Goal: Transaction & Acquisition: Purchase product/service

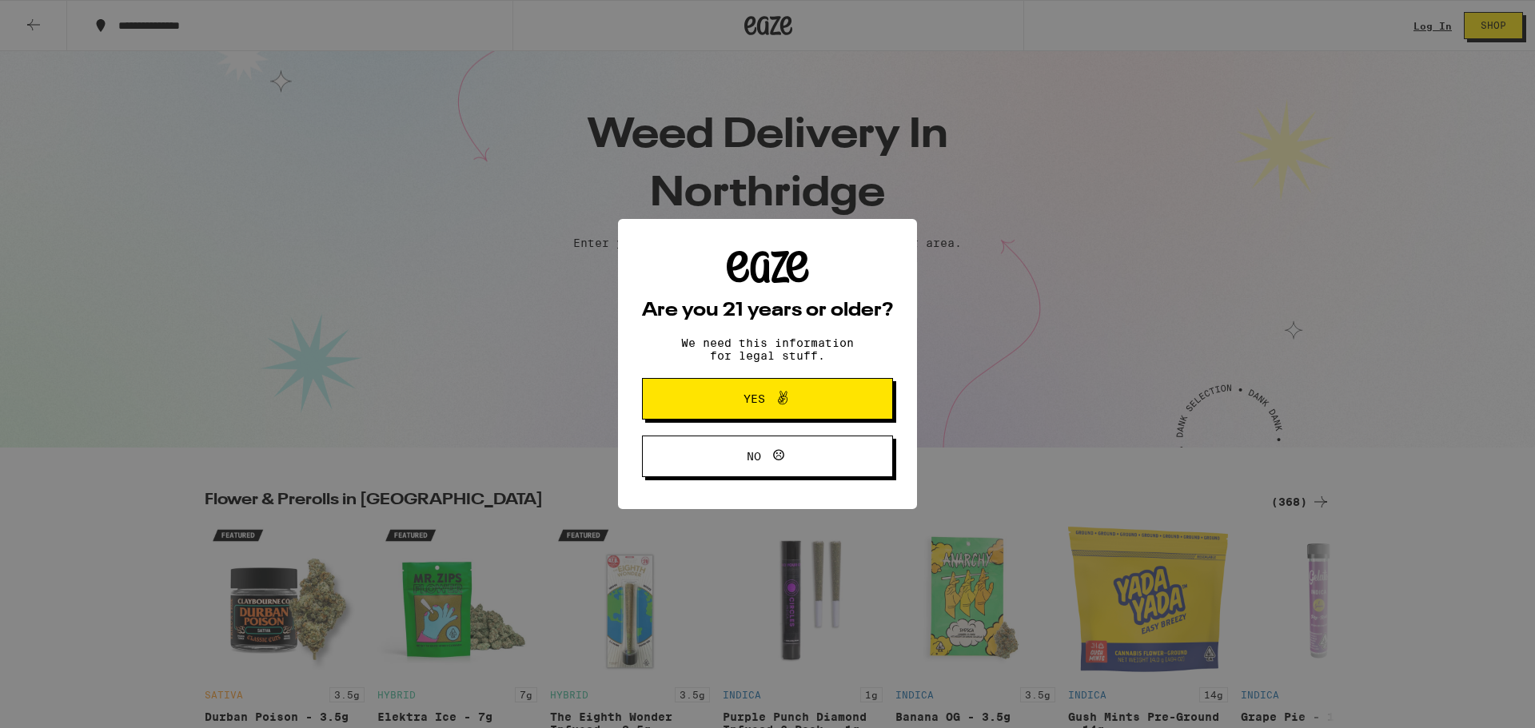
click at [729, 397] on span "Yes" at bounding box center [768, 399] width 122 height 21
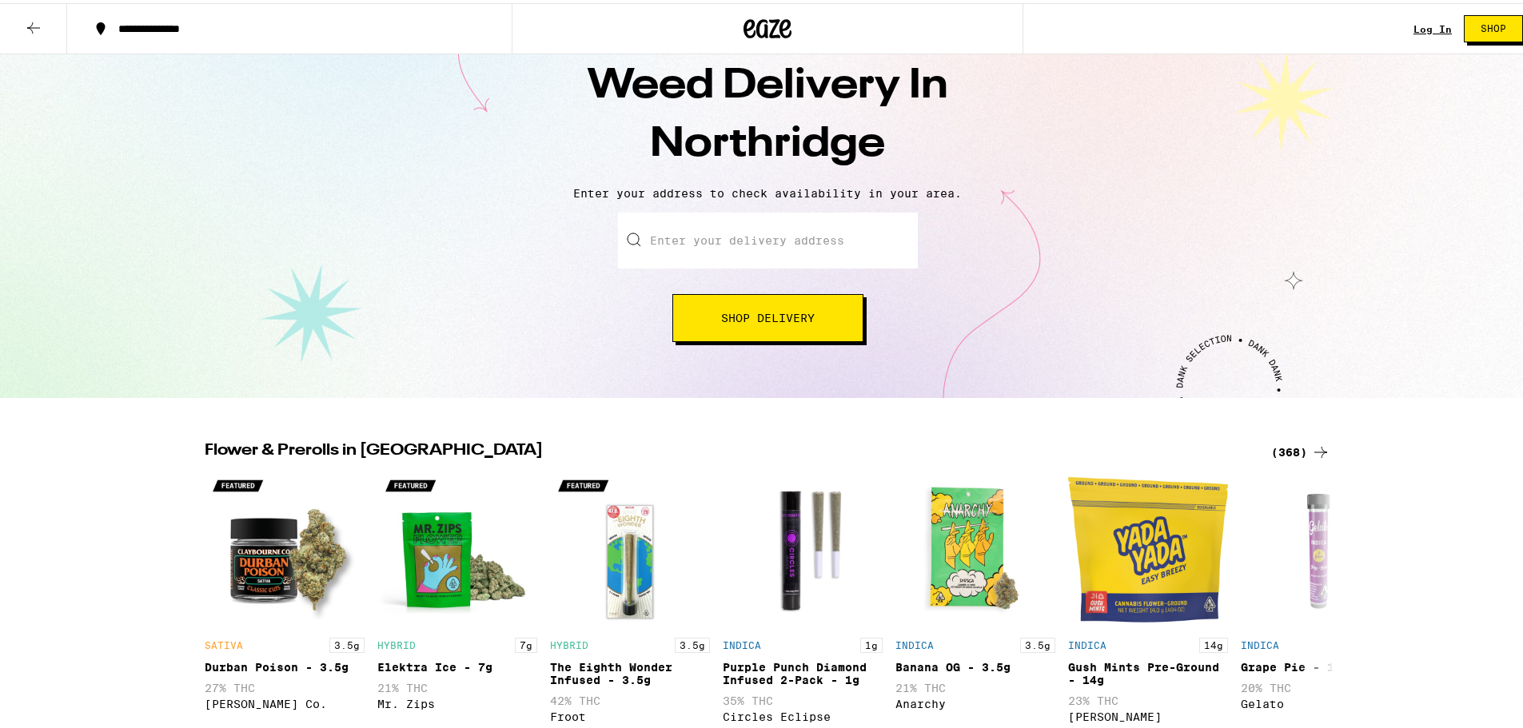
scroll to position [80, 0]
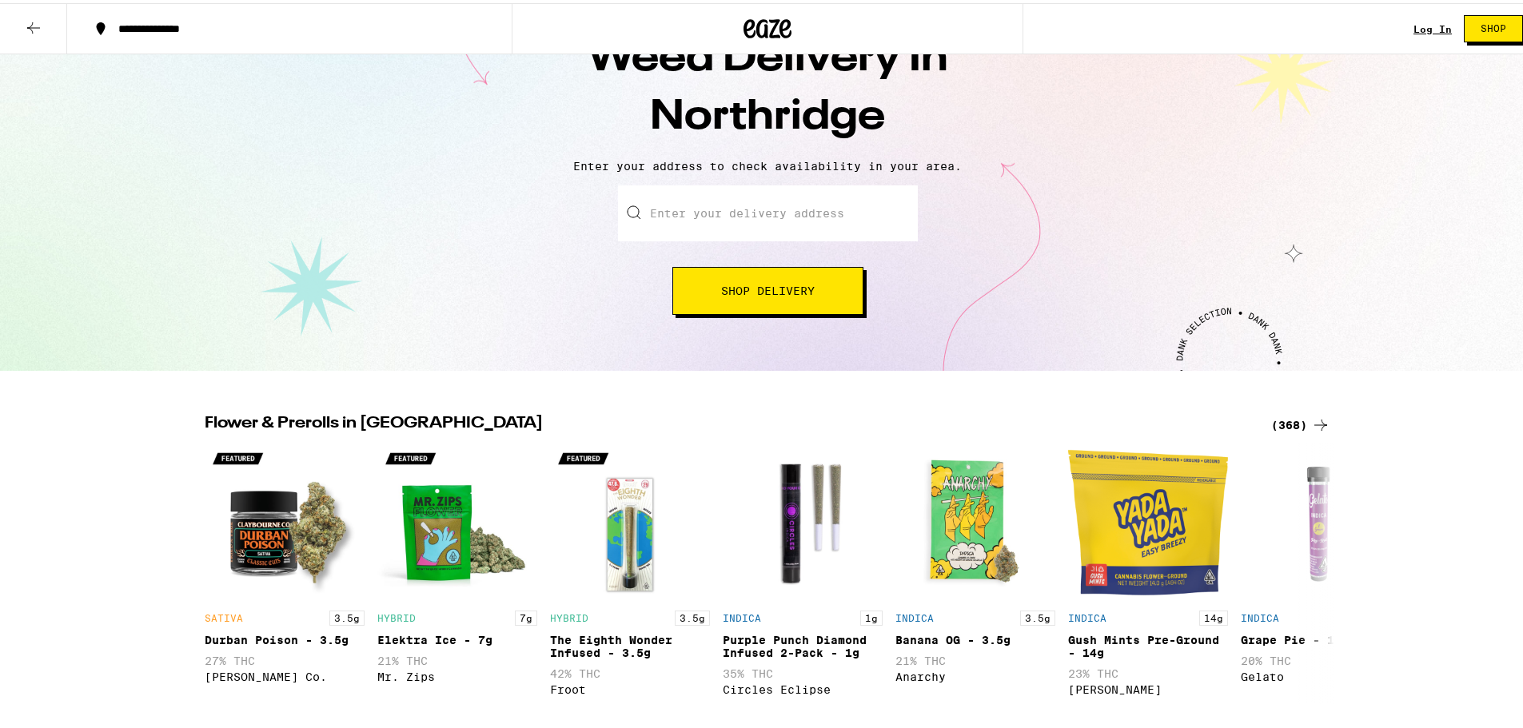
click at [674, 214] on input "Enter your delivery address" at bounding box center [768, 210] width 300 height 56
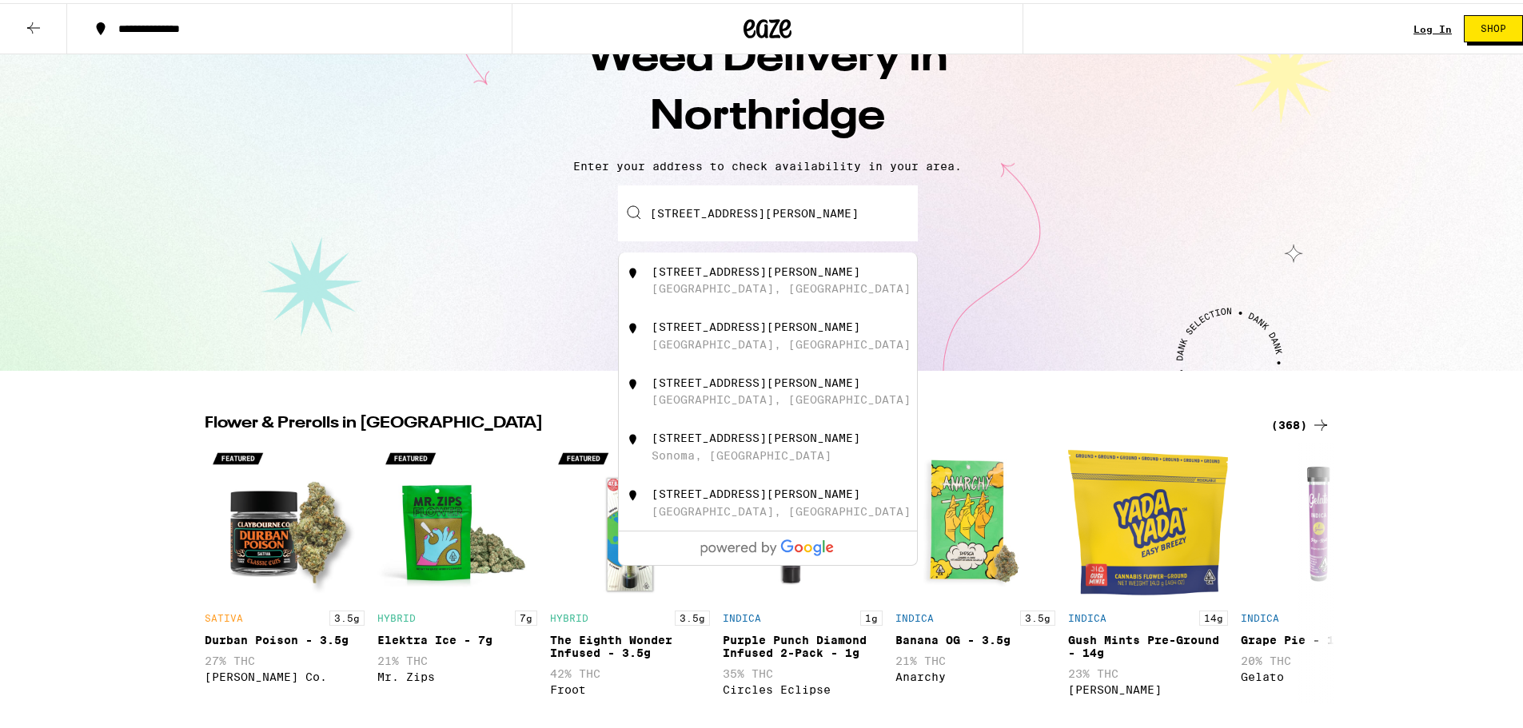
click at [723, 284] on div "[GEOGRAPHIC_DATA], [GEOGRAPHIC_DATA]" at bounding box center [781, 285] width 259 height 13
type input "[STREET_ADDRESS][PERSON_NAME]"
